Goal: Information Seeking & Learning: Find specific fact

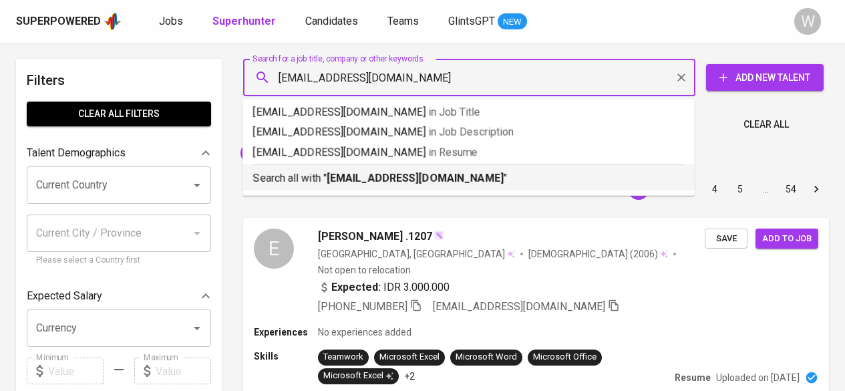
drag, startPoint x: 0, startPoint y: 0, endPoint x: 429, endPoint y: 176, distance: 463.4
click at [449, 166] on div "Search all with " roovee3@gmail.com "" at bounding box center [468, 175] width 431 height 22
click at [450, 175] on div "Sort By Most Relevant MOST_RELEVANT 1 2 3 4 5 … 54" at bounding box center [536, 189] width 602 height 41
click at [429, 176] on div "Sort By Most Relevant MOST_RELEVANT 1 2 3 4 5 … 54" at bounding box center [536, 189] width 602 height 41
click at [340, 153] on icon at bounding box center [332, 153] width 15 height 15
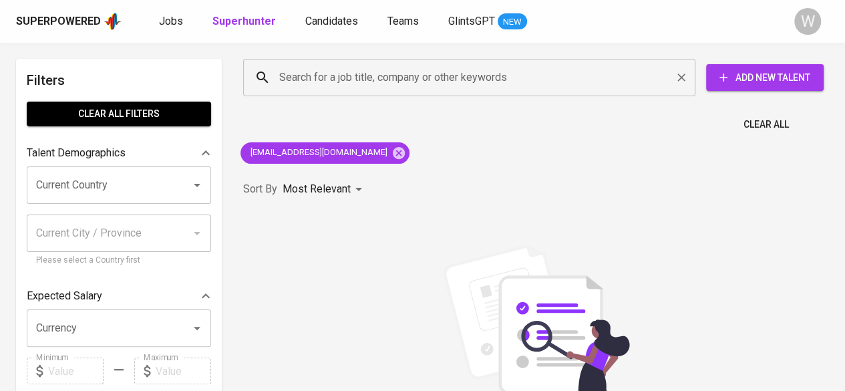
click at [309, 90] on div "Search for a job title, company or other keywords" at bounding box center [469, 77] width 452 height 37
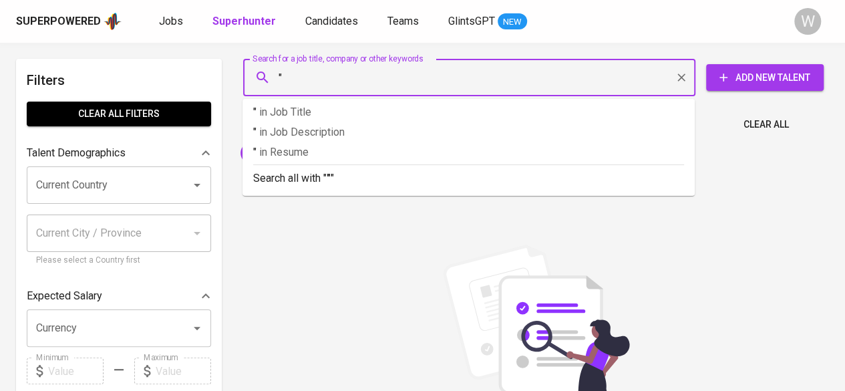
paste input "robby aditya"
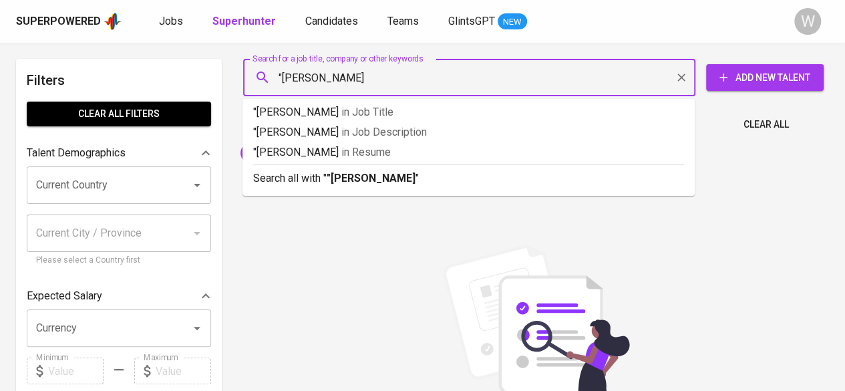
type input ""robby aditya""
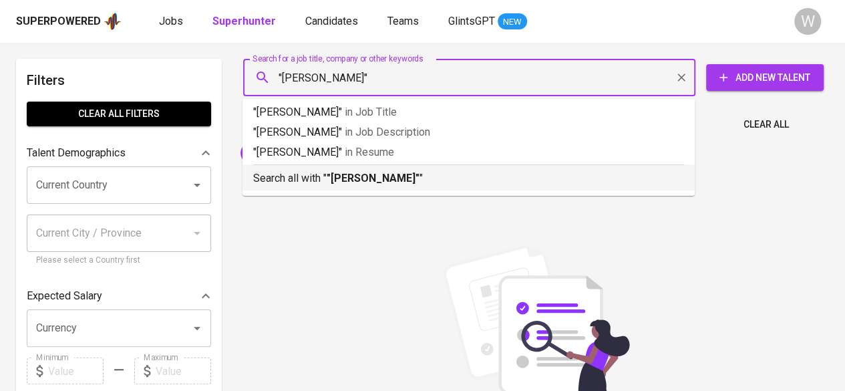
click at [316, 184] on p "Search all with " "robby aditya" "" at bounding box center [468, 178] width 431 height 16
click at [316, 184] on p "Most Relevant" at bounding box center [316, 189] width 68 height 16
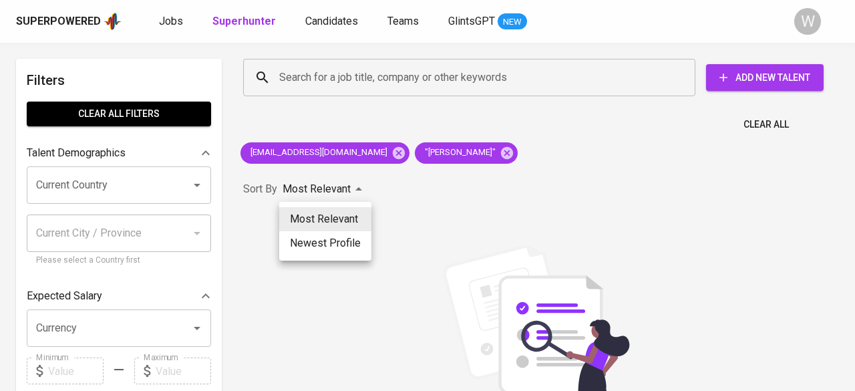
click at [343, 152] on div at bounding box center [427, 195] width 855 height 391
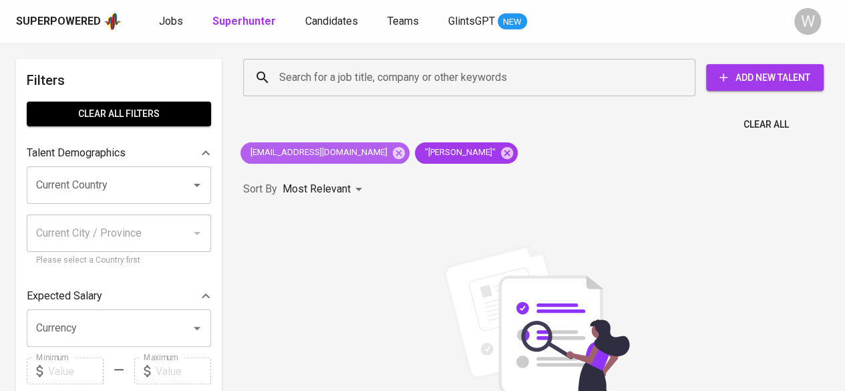
click at [393, 152] on icon at bounding box center [399, 152] width 12 height 12
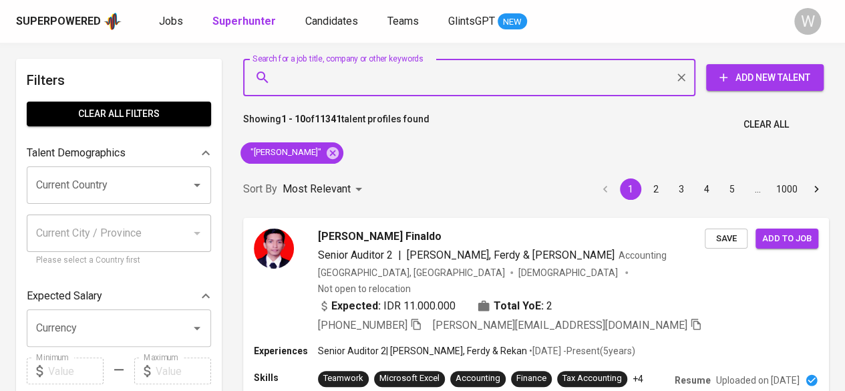
click at [348, 71] on input "Search for a job title, company or other keywords" at bounding box center [472, 77] width 393 height 25
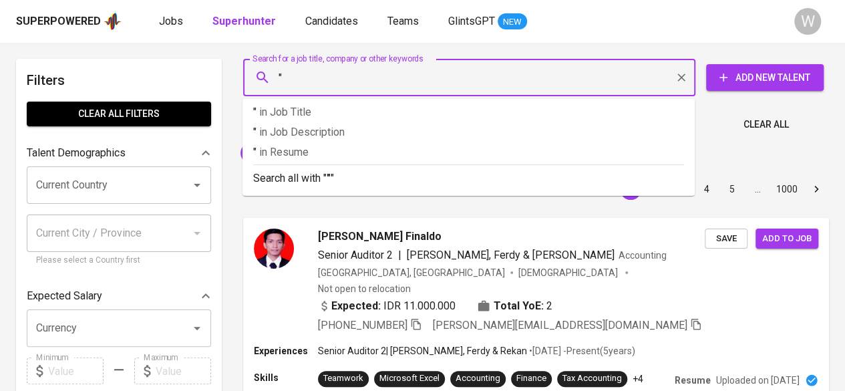
paste input "Kathina Alindi Putri"
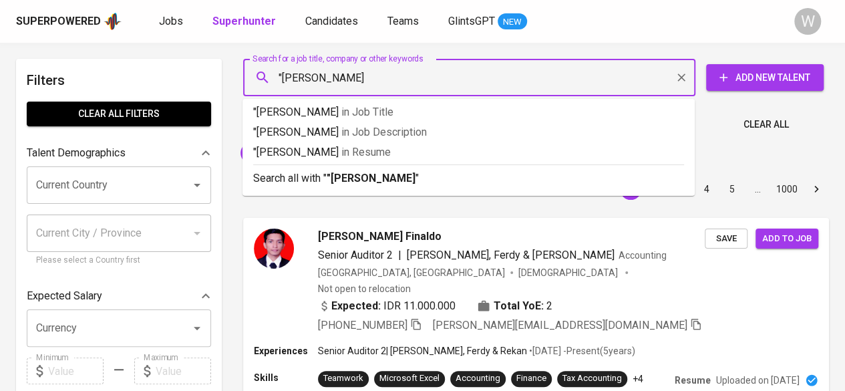
type input ""Kathina Alindi Putri""
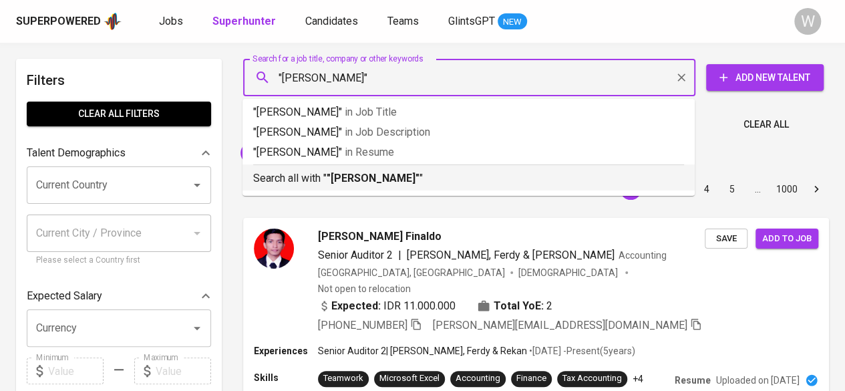
click at [399, 176] on b ""Kathina Alindi Putri"" at bounding box center [372, 178] width 93 height 13
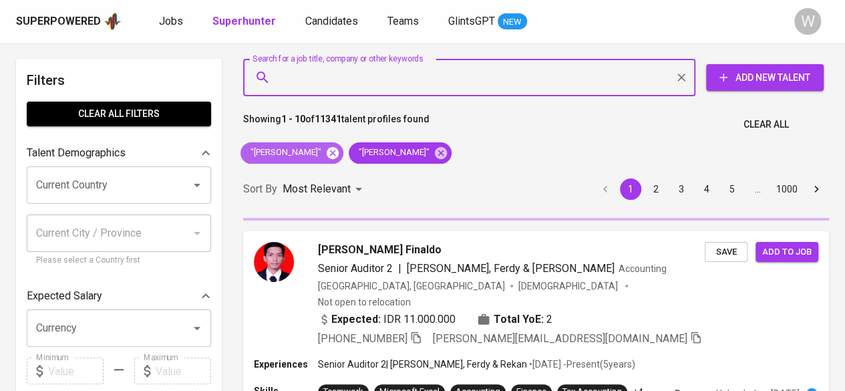
click at [326, 154] on icon at bounding box center [332, 152] width 12 height 12
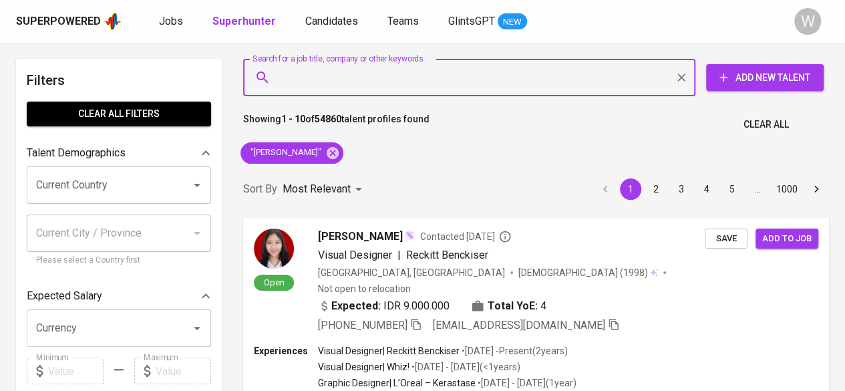
click at [321, 77] on input "Search for a job title, company or other keywords" at bounding box center [472, 77] width 393 height 25
paste input "yulianakrisdayani@gmail.com"
type input "yulianakrisdayani@gmail.com"
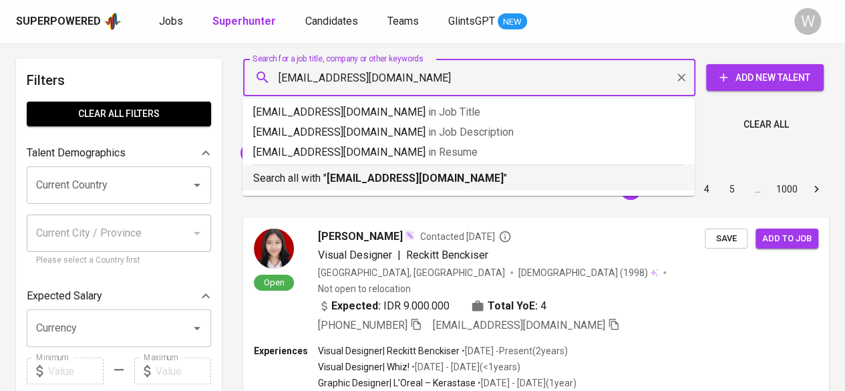
click at [366, 172] on b "yulianakrisdayani@gmail.com" at bounding box center [414, 178] width 177 height 13
click at [373, 178] on div "Sort By Most Relevant MOST_RELEVANT 1 2 3 4 5 … 1000" at bounding box center [536, 189] width 602 height 41
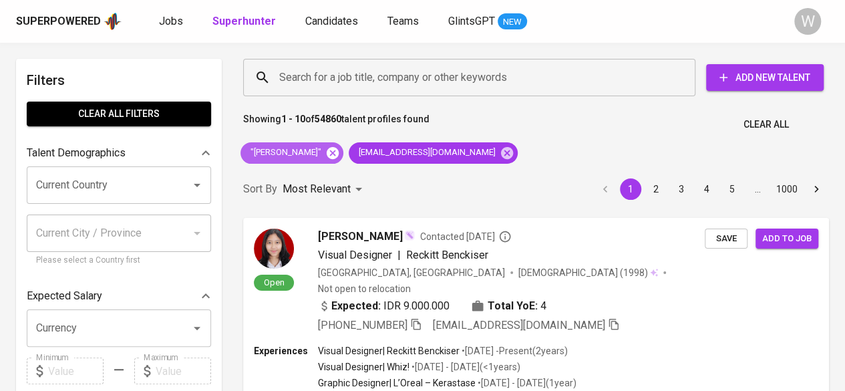
click at [338, 155] on icon at bounding box center [332, 152] width 12 height 12
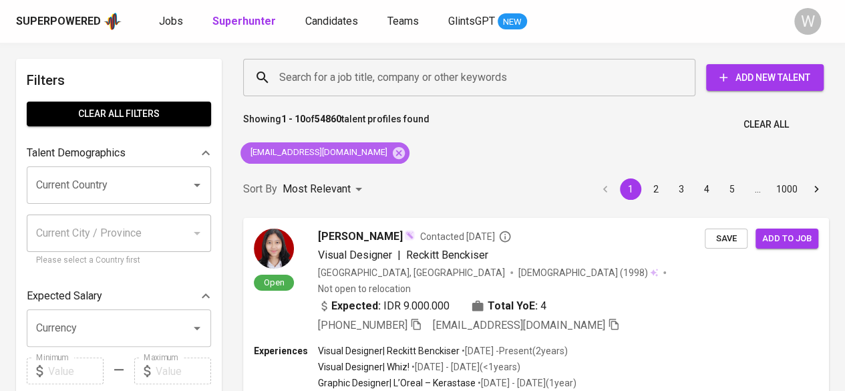
click at [341, 154] on span "yulianakrisdayani@gmail.com" at bounding box center [317, 152] width 155 height 13
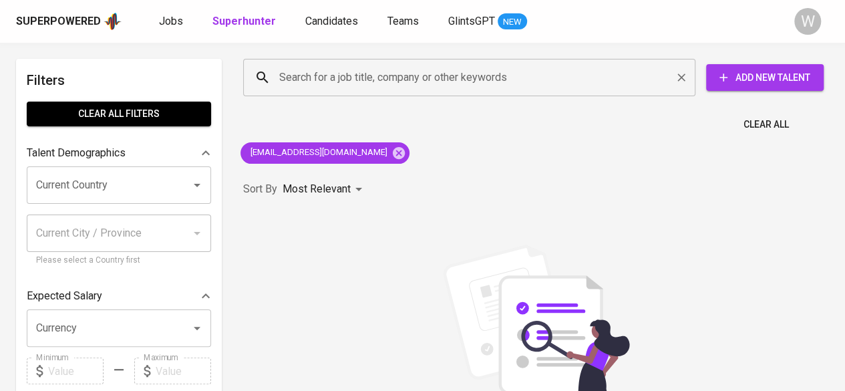
click at [305, 79] on input "Search for a job title, company or other keywords" at bounding box center [472, 77] width 393 height 25
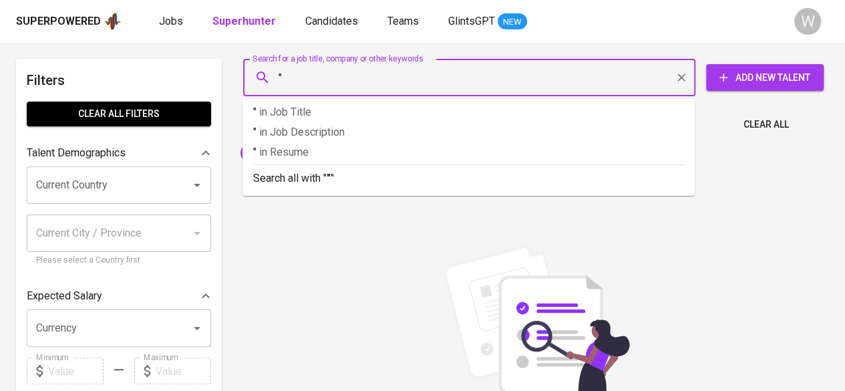
paste input "Icha Amaliya"
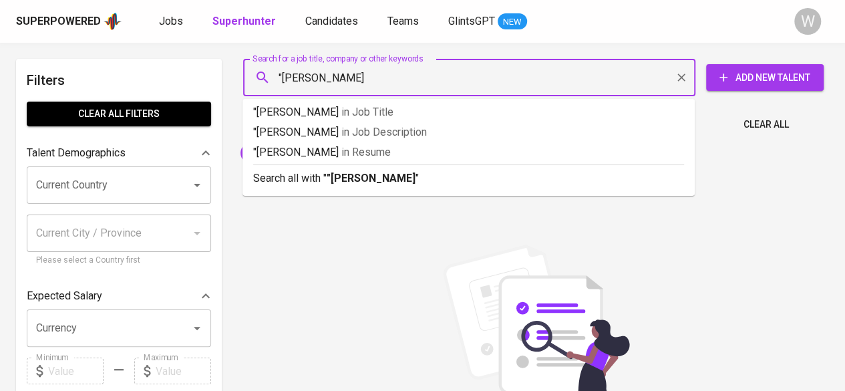
type input ""Icha Amaliya""
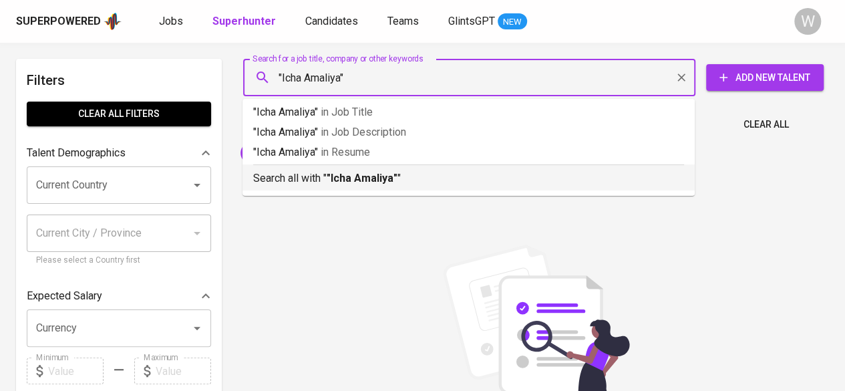
click at [346, 181] on b ""Icha Amaliya"" at bounding box center [361, 178] width 71 height 13
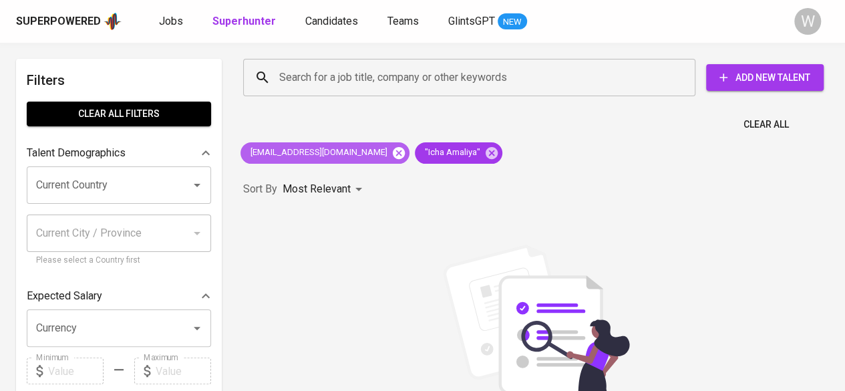
click at [391, 158] on icon at bounding box center [398, 153] width 15 height 15
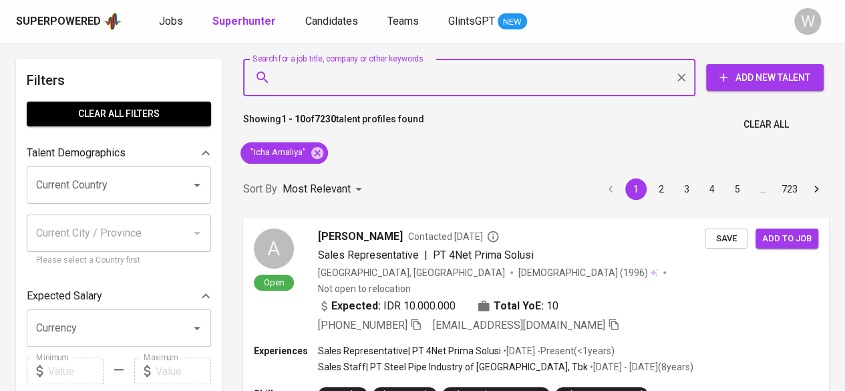
click at [321, 65] on input "Search for a job title, company or other keywords" at bounding box center [472, 77] width 393 height 25
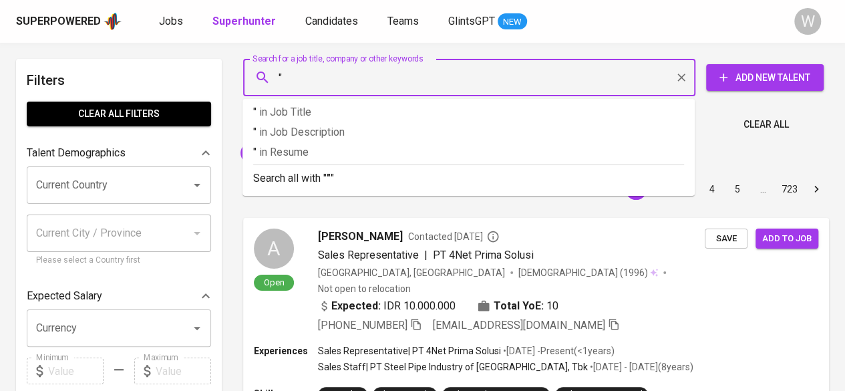
paste input "Kezia Lorianita Toisuta"
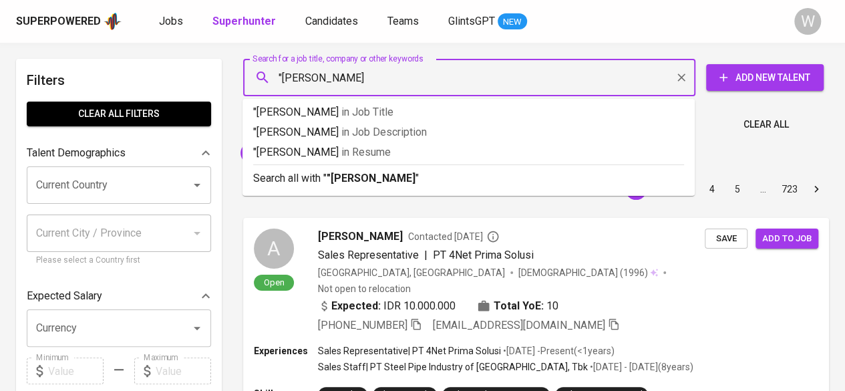
type input ""Kezia Lorianita Toisuta""
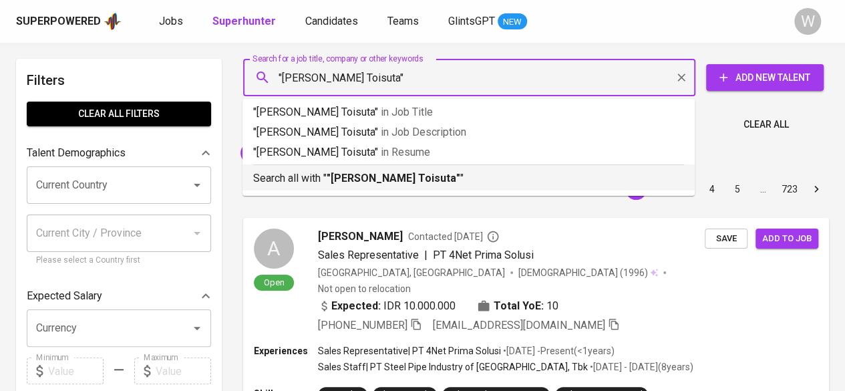
click at [374, 170] on p "Search all with " "Kezia Lorianita Toisuta" "" at bounding box center [468, 178] width 431 height 16
click at [414, 180] on div "Sort By Most Relevant MOST_RELEVANT 1 2 3 4 5 … 723" at bounding box center [536, 189] width 602 height 41
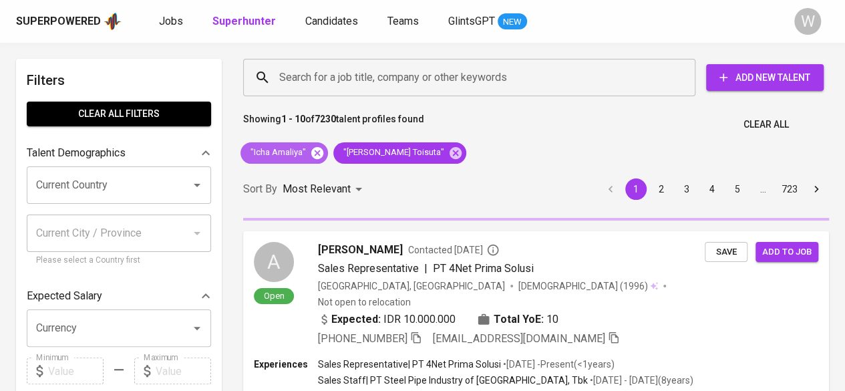
click at [318, 155] on icon at bounding box center [317, 152] width 12 height 12
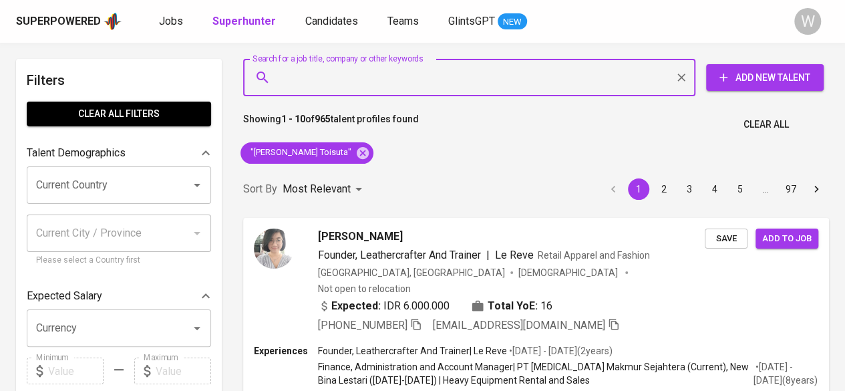
click at [375, 71] on input "Search for a job title, company or other keywords" at bounding box center [472, 77] width 393 height 25
paste input "safirapuputputri@gmail.com"
type input "safirapuputputri@gmail.com"
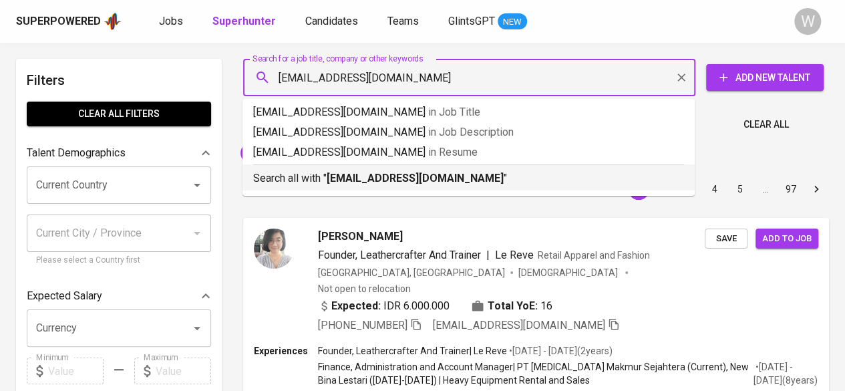
click at [449, 172] on b "safirapuputputri@gmail.com" at bounding box center [414, 178] width 177 height 13
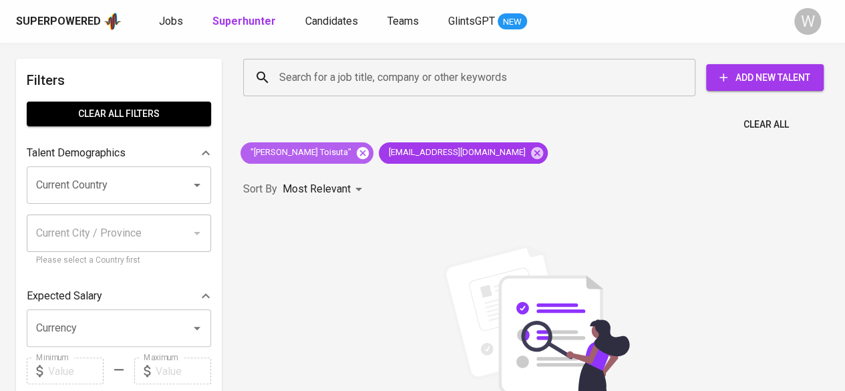
click at [357, 149] on icon at bounding box center [363, 152] width 12 height 12
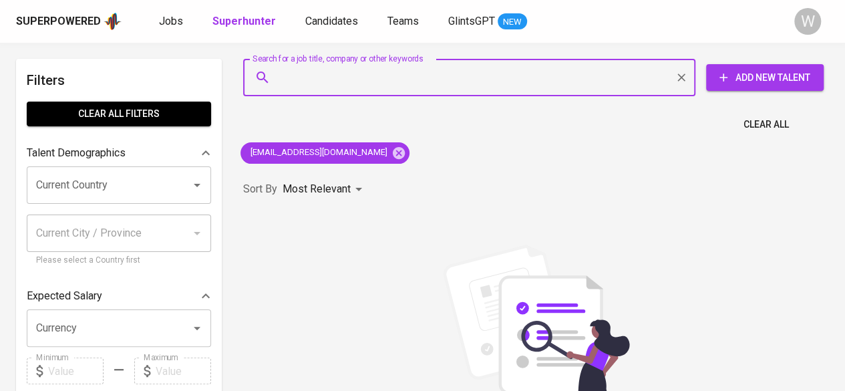
click at [308, 83] on input "Search for a job title, company or other keywords" at bounding box center [472, 77] width 393 height 25
paste input "arifiensr@yahoo.com"
type input "arifiensr@yahoo.com"
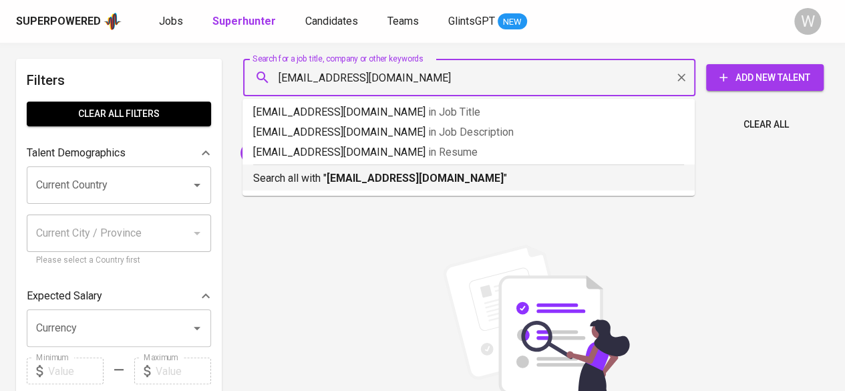
click at [389, 186] on p "Search all with " arifiensr@yahoo.com "" at bounding box center [468, 178] width 431 height 16
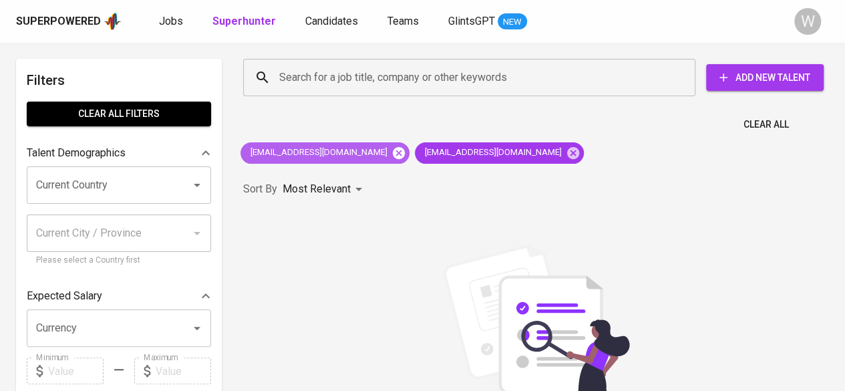
click at [393, 153] on icon at bounding box center [399, 152] width 12 height 12
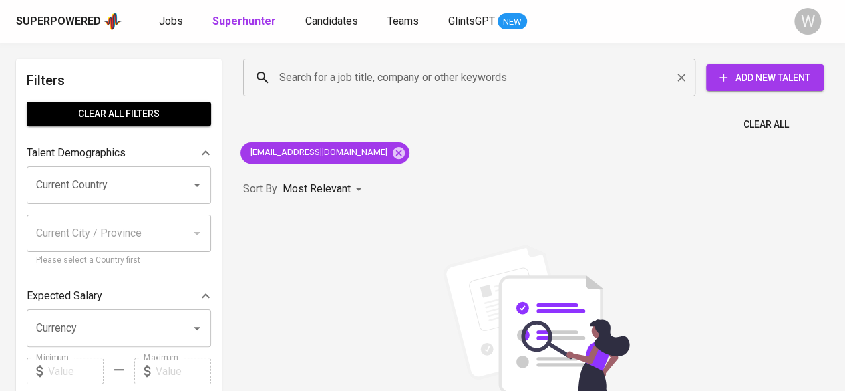
click at [387, 85] on input "Search for a job title, company or other keywords" at bounding box center [472, 77] width 393 height 25
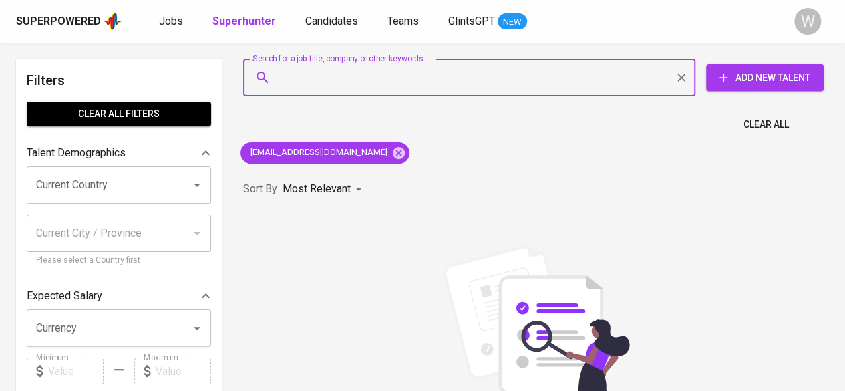
paste input "[EMAIL_ADDRESS][DOMAIN_NAME]"
type input "[EMAIL_ADDRESS][DOMAIN_NAME]"
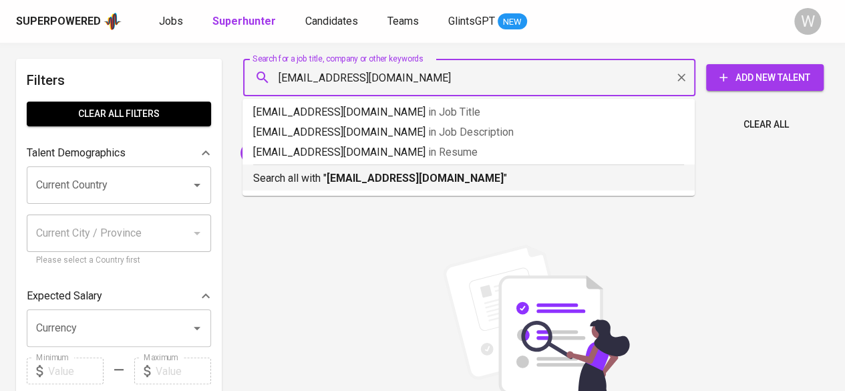
click at [400, 185] on p "Search all with " rahmaa733@gmail.com "" at bounding box center [468, 178] width 431 height 16
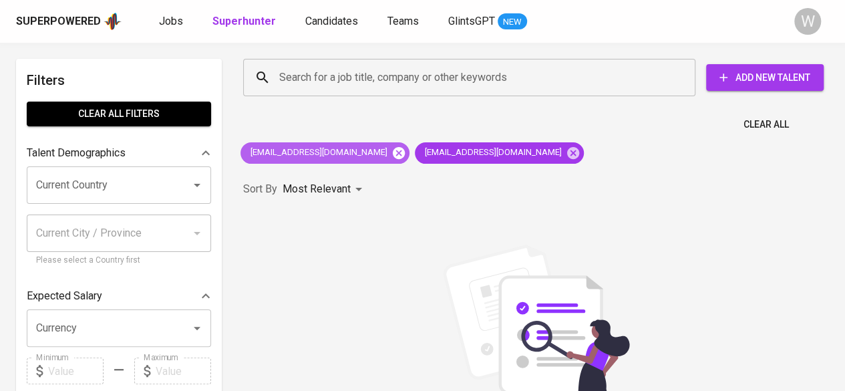
click at [393, 154] on icon at bounding box center [399, 152] width 12 height 12
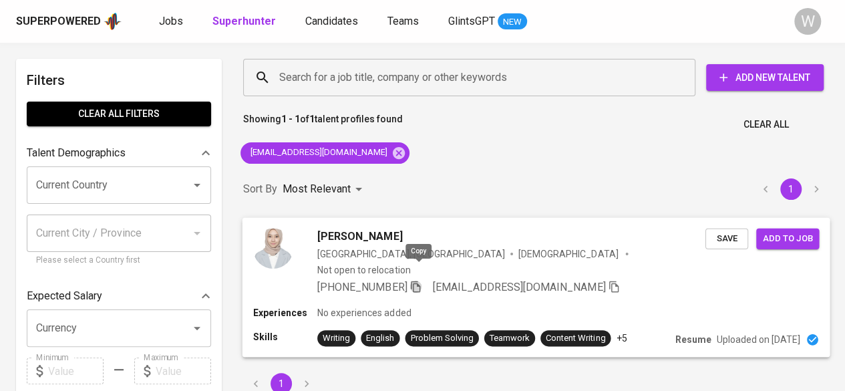
click at [418, 280] on icon "button" at bounding box center [415, 286] width 12 height 12
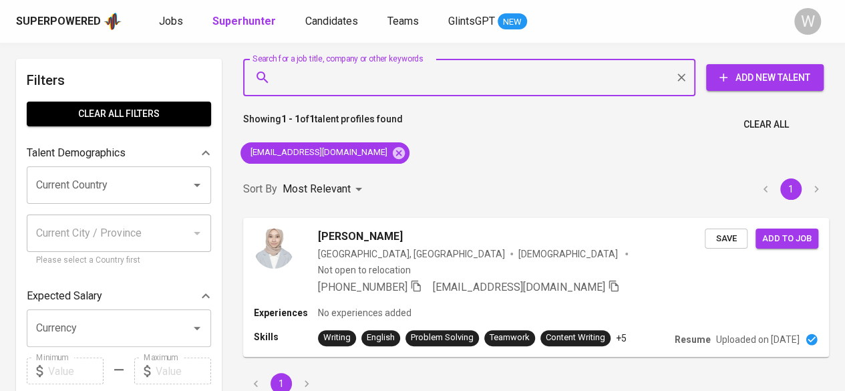
click at [375, 73] on input "Search for a job title, company or other keywords" at bounding box center [472, 77] width 393 height 25
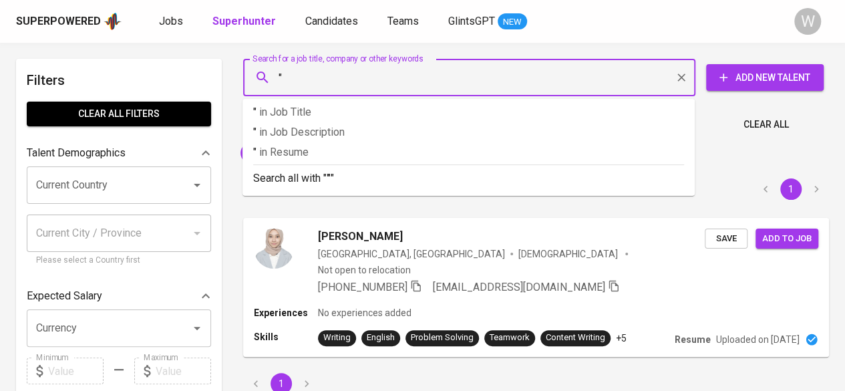
paste input "[PERSON_NAME]"
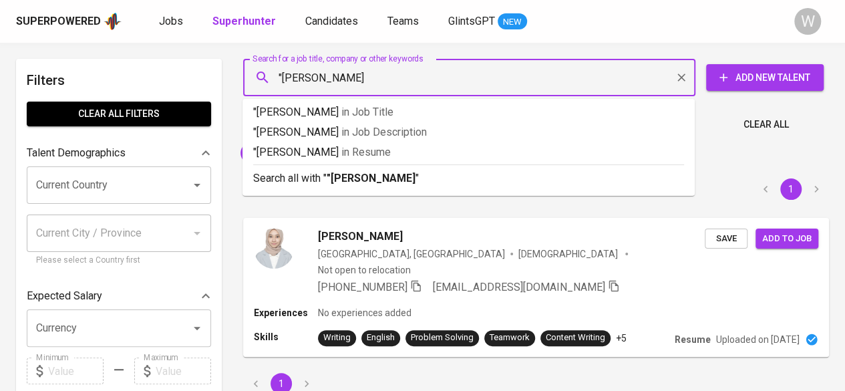
type input ""[PERSON_NAME]""
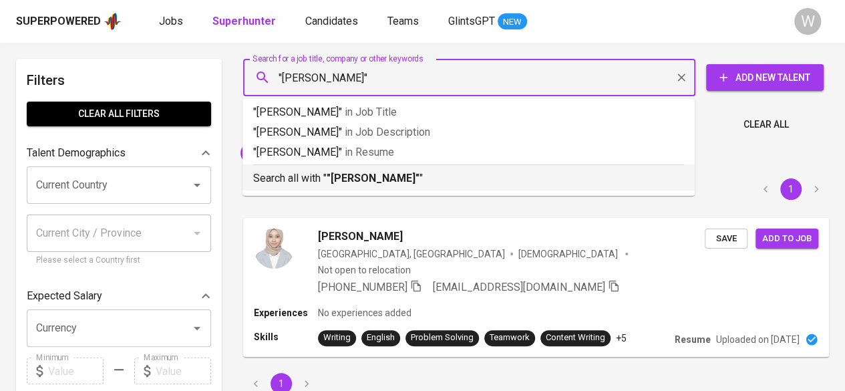
click at [377, 170] on p "Search all with " "[PERSON_NAME]" "" at bounding box center [468, 178] width 431 height 16
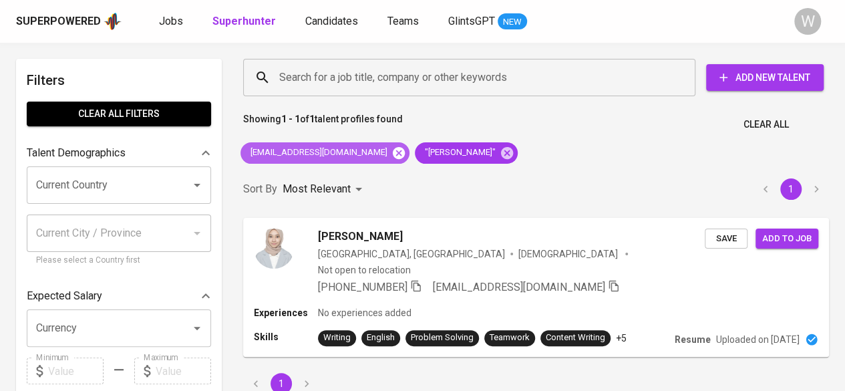
click at [391, 155] on icon at bounding box center [398, 153] width 15 height 15
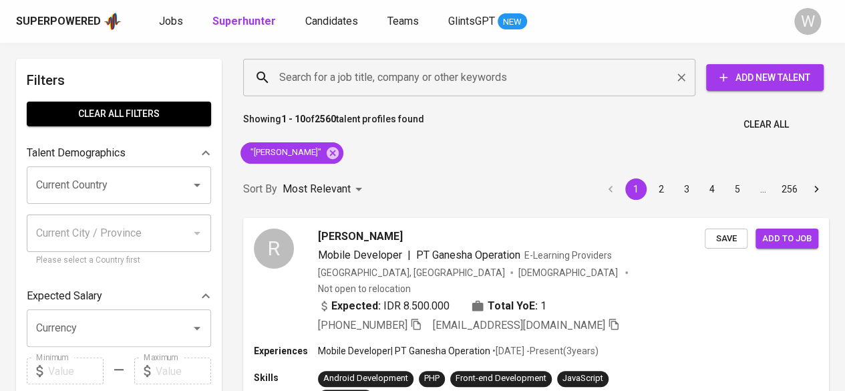
click at [348, 78] on input "Search for a job title, company or other keywords" at bounding box center [472, 77] width 393 height 25
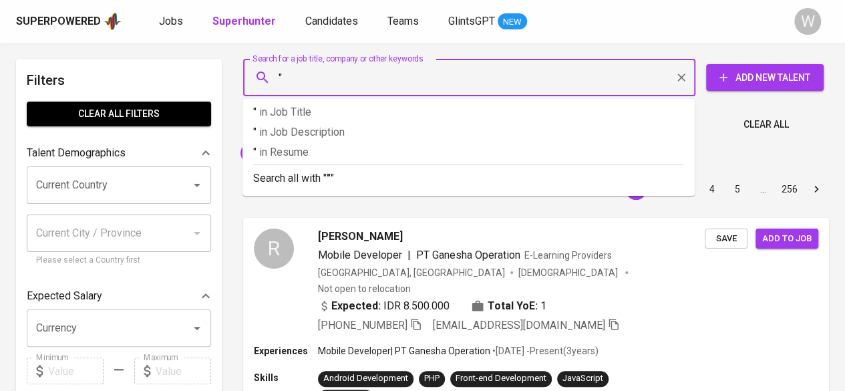
paste input "[PERSON_NAME]"
type input ""[PERSON_NAME]""
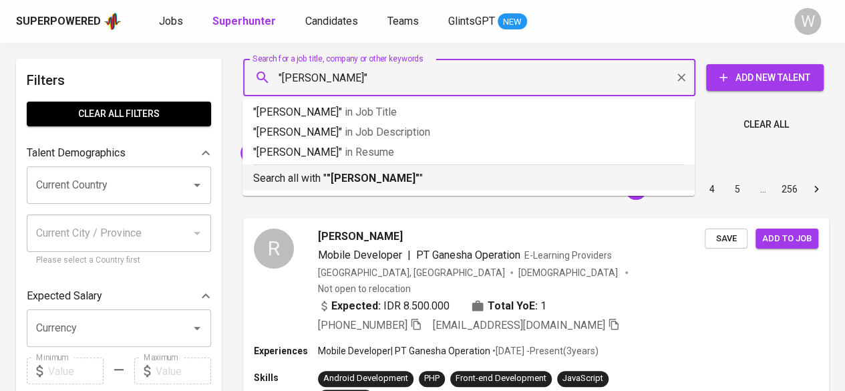
click at [395, 185] on p "Search all with " "[PERSON_NAME]" "" at bounding box center [468, 178] width 431 height 16
click at [403, 181] on div "Sort By Most Relevant MOST_RELEVANT 1 2 3 4 5 … 256" at bounding box center [536, 189] width 602 height 41
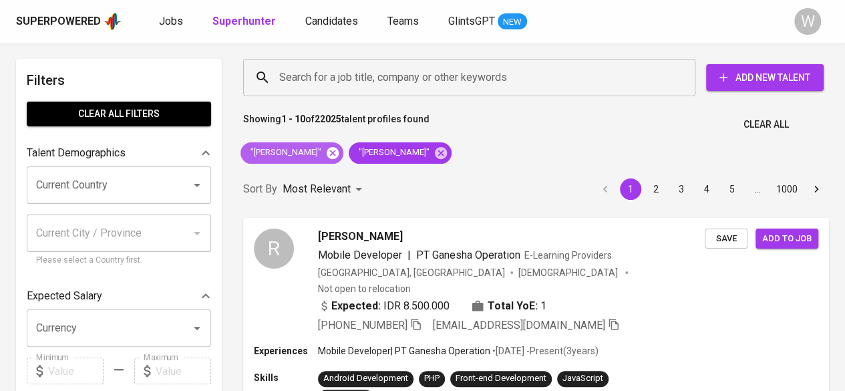
click at [326, 156] on icon at bounding box center [332, 152] width 12 height 12
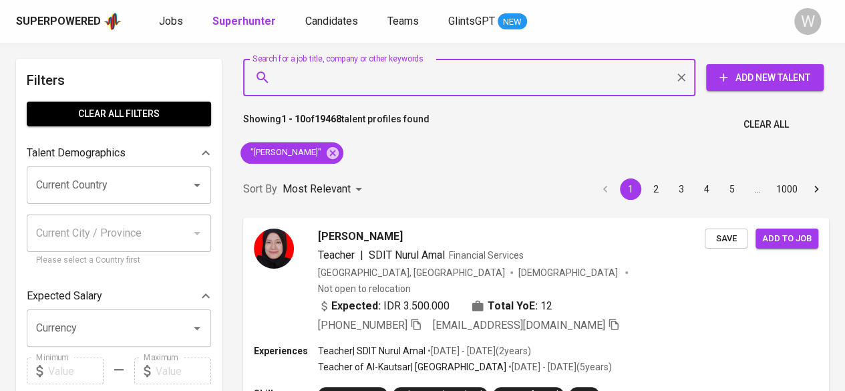
click at [419, 79] on input "Search for a job title, company or other keywords" at bounding box center [472, 77] width 393 height 25
paste input "[EMAIL_ADDRESS][DOMAIN_NAME]"
type input "[EMAIL_ADDRESS][DOMAIN_NAME]"
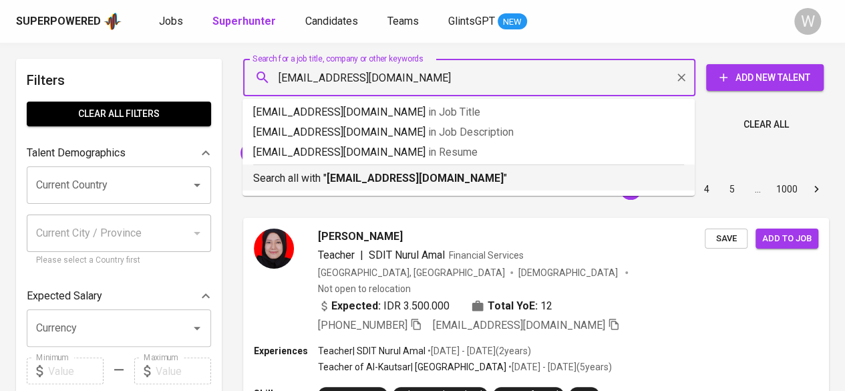
click at [459, 182] on p "Search all with " [EMAIL_ADDRESS][DOMAIN_NAME] "" at bounding box center [468, 178] width 431 height 16
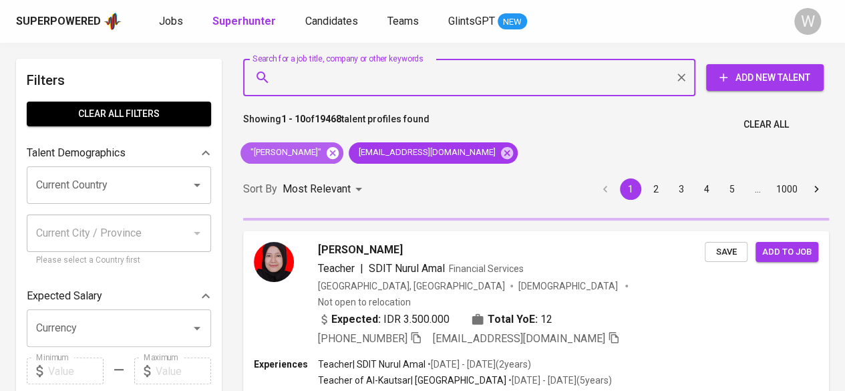
click at [336, 154] on icon at bounding box center [332, 152] width 12 height 12
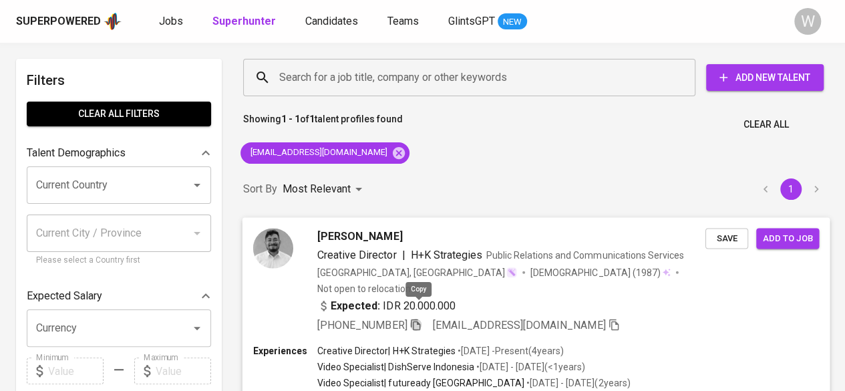
click at [414, 318] on icon "button" at bounding box center [415, 323] width 9 height 11
